Goal: Navigation & Orientation: Find specific page/section

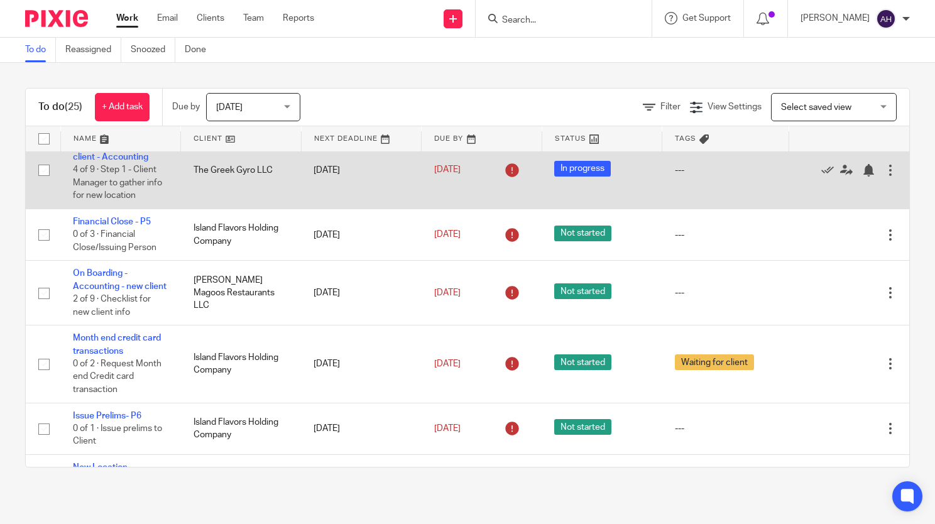
scroll to position [126, 0]
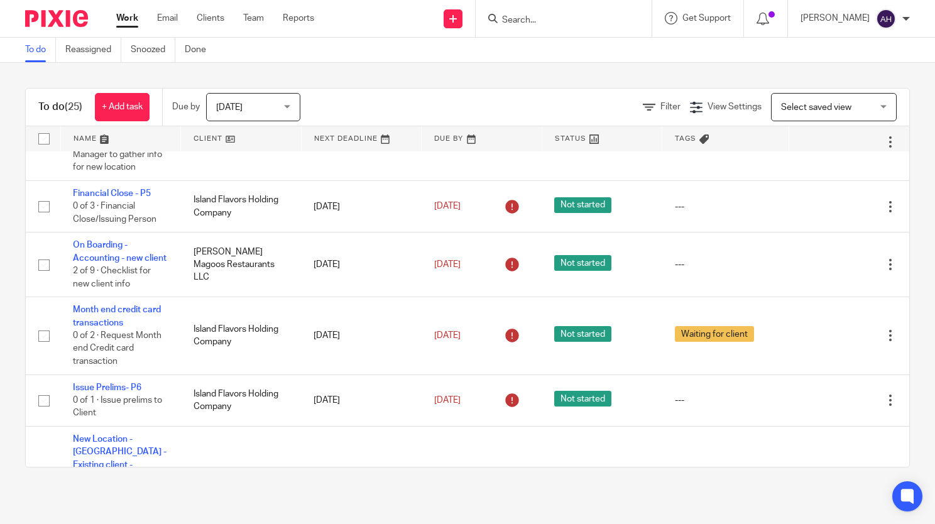
click at [232, 136] on link at bounding box center [241, 138] width 120 height 25
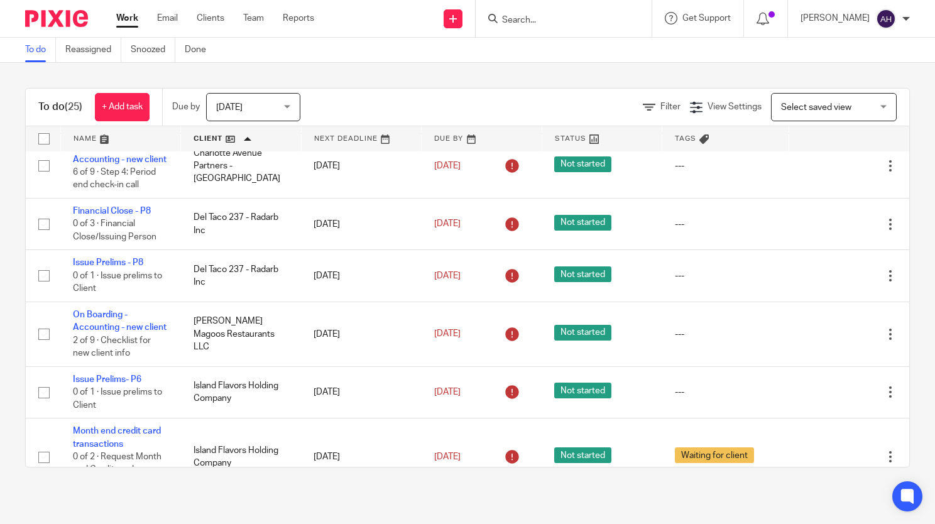
scroll to position [189, 0]
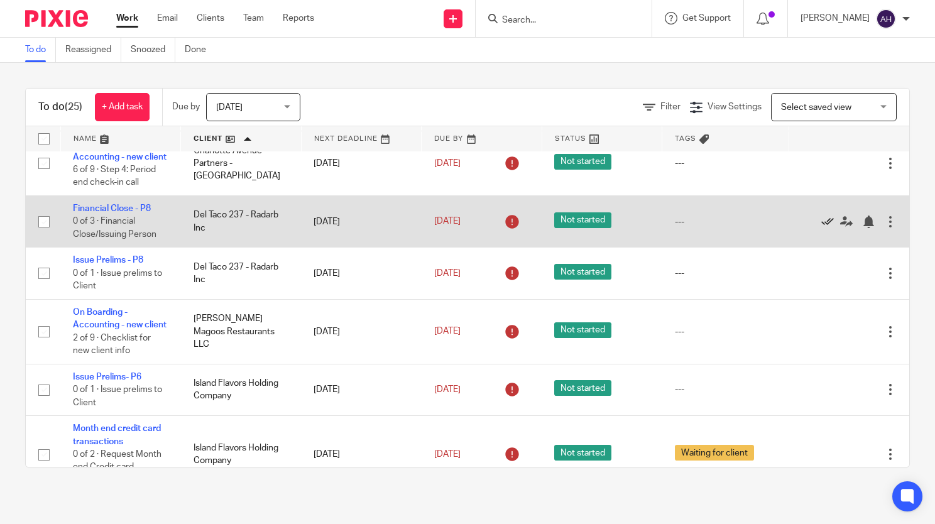
click at [821, 228] on icon at bounding box center [827, 222] width 13 height 13
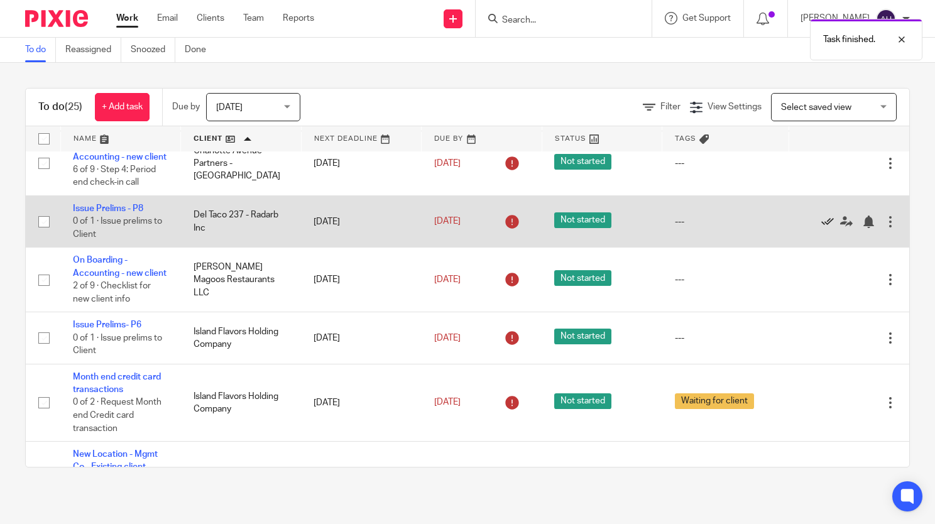
click at [821, 228] on link at bounding box center [830, 222] width 19 height 13
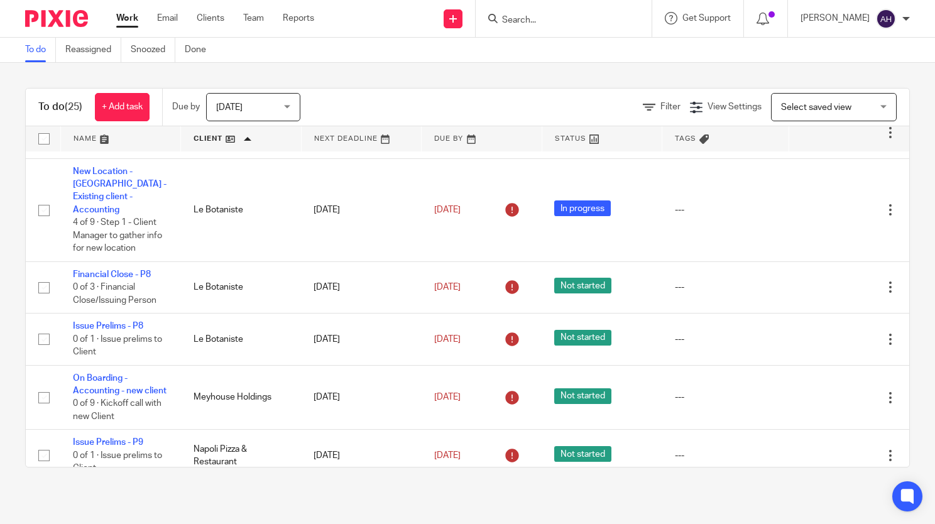
scroll to position [943, 0]
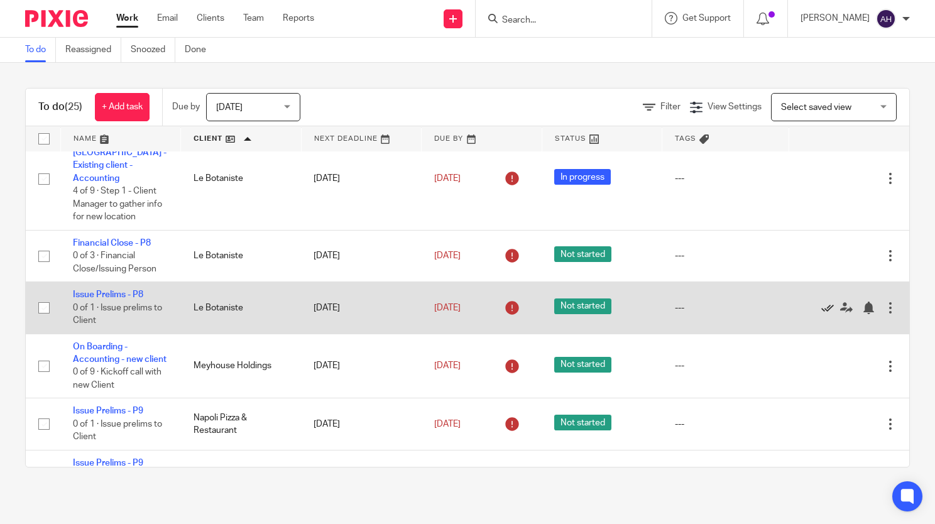
click at [821, 314] on icon at bounding box center [827, 308] width 13 height 13
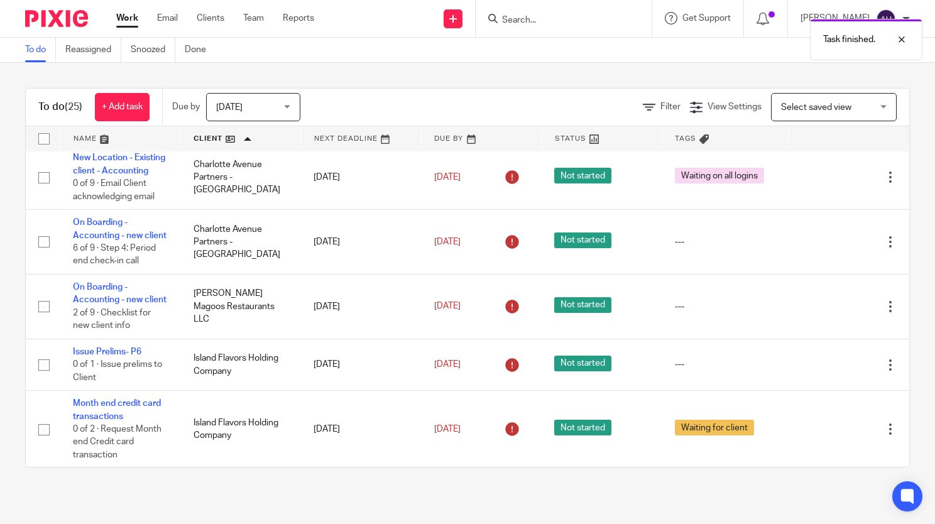
scroll to position [0, 0]
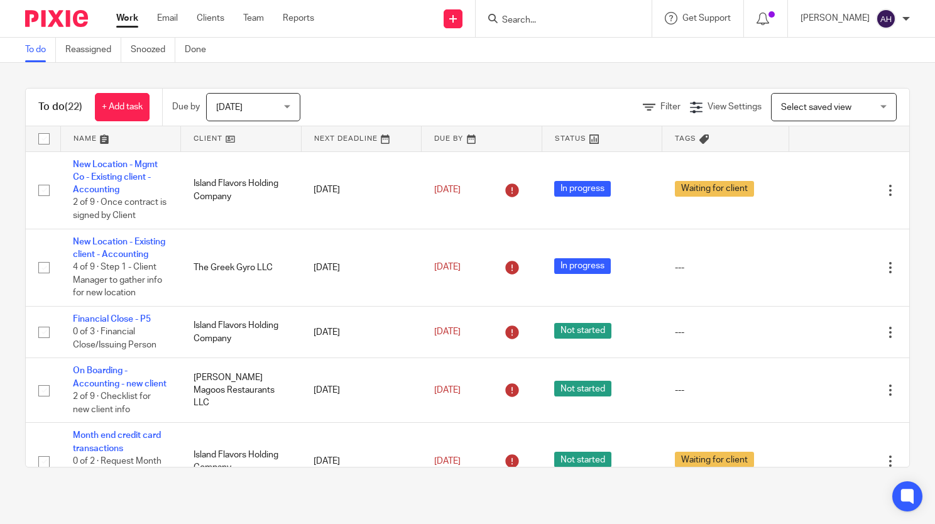
click at [566, 26] on div at bounding box center [564, 18] width 176 height 37
click at [517, 18] on input "Search" at bounding box center [557, 20] width 113 height 11
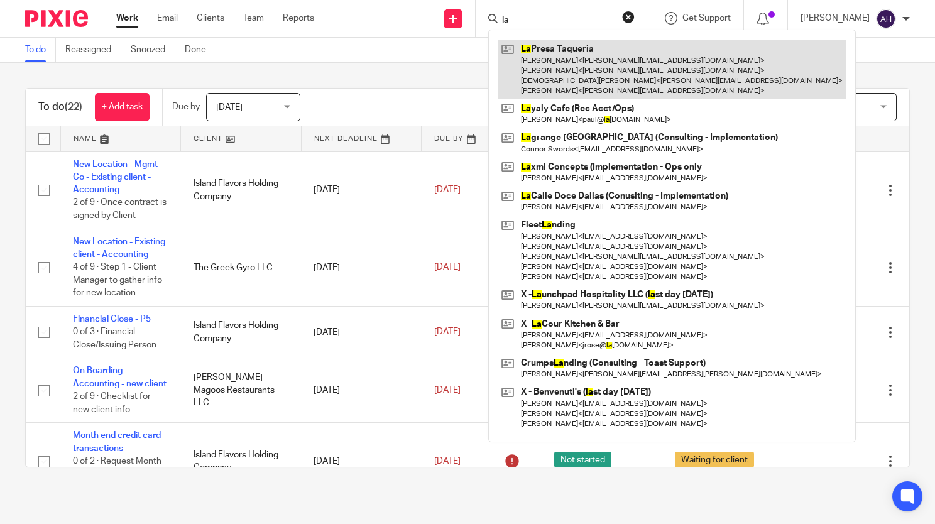
type input "la"
click at [566, 44] on link at bounding box center [671, 70] width 347 height 60
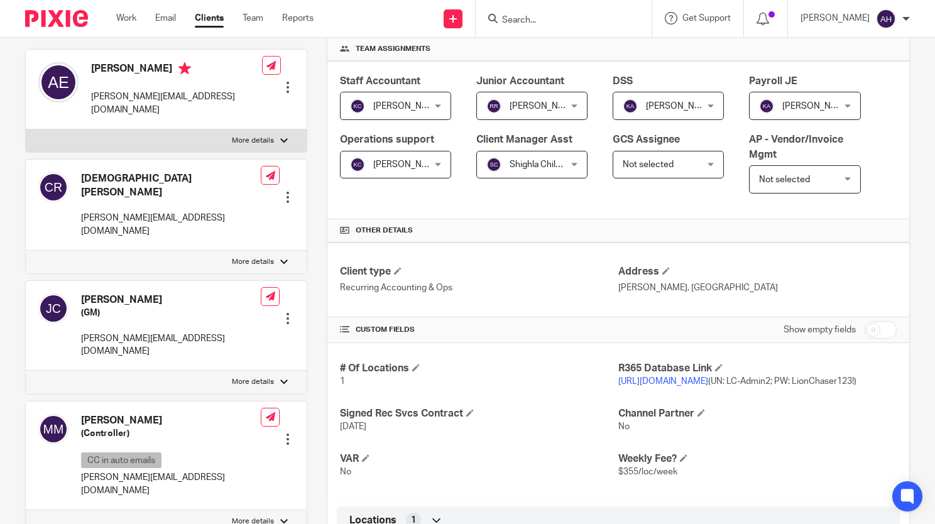
scroll to position [189, 0]
click at [657, 379] on link "https://lapresa.restaurant365.com" at bounding box center [663, 380] width 90 height 9
